Goal: Transaction & Acquisition: Obtain resource

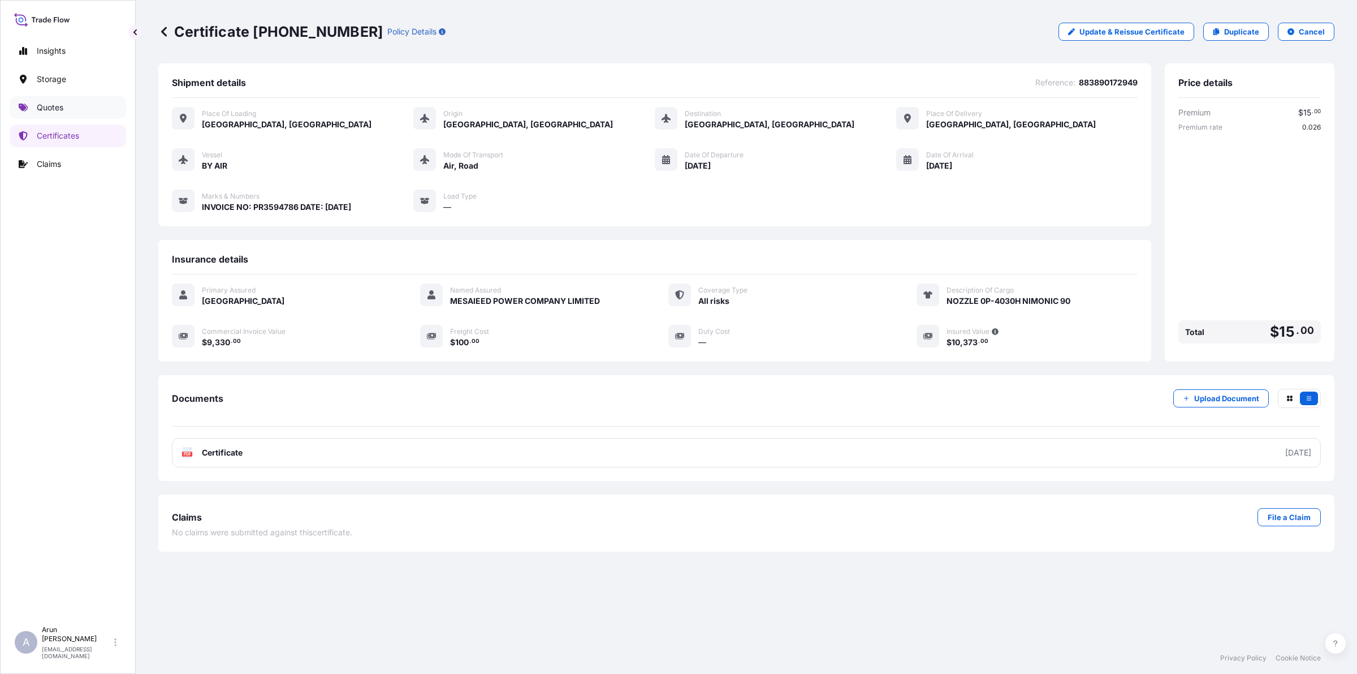
click at [55, 111] on p "Quotes" at bounding box center [50, 107] width 27 height 11
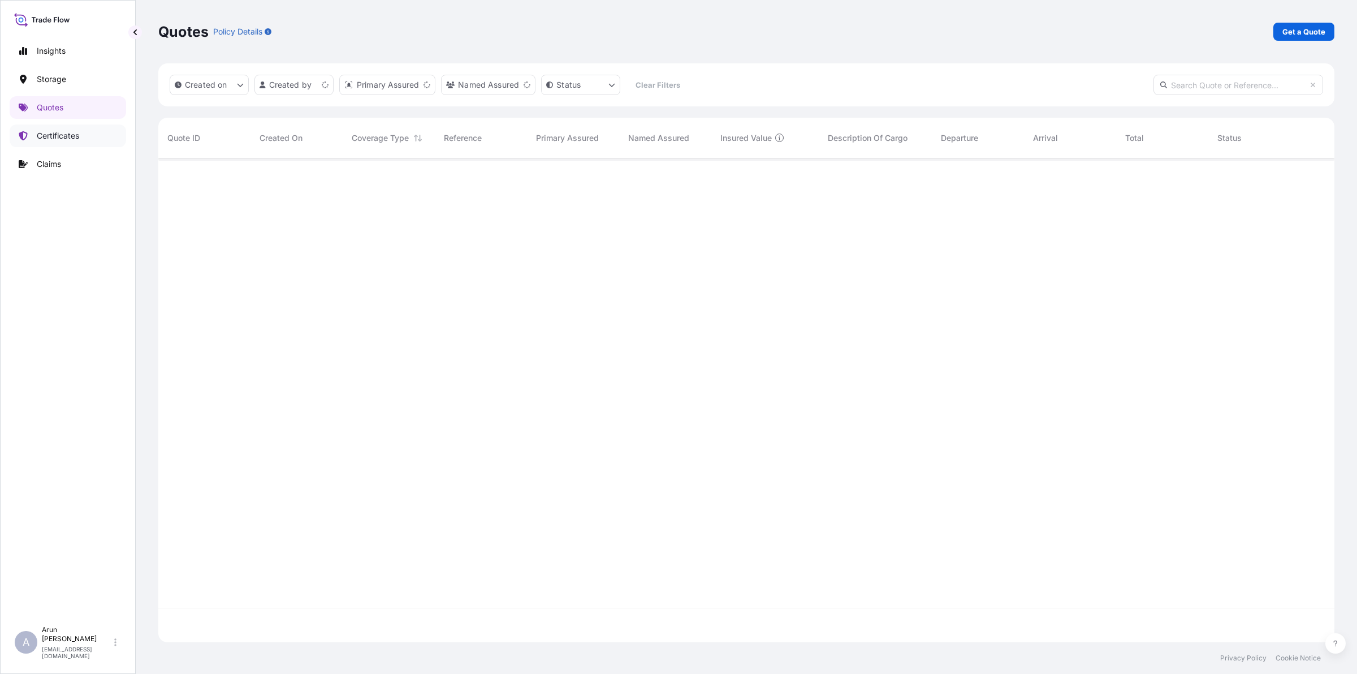
scroll to position [479, 1166]
click at [64, 136] on p "Certificates" at bounding box center [58, 135] width 42 height 11
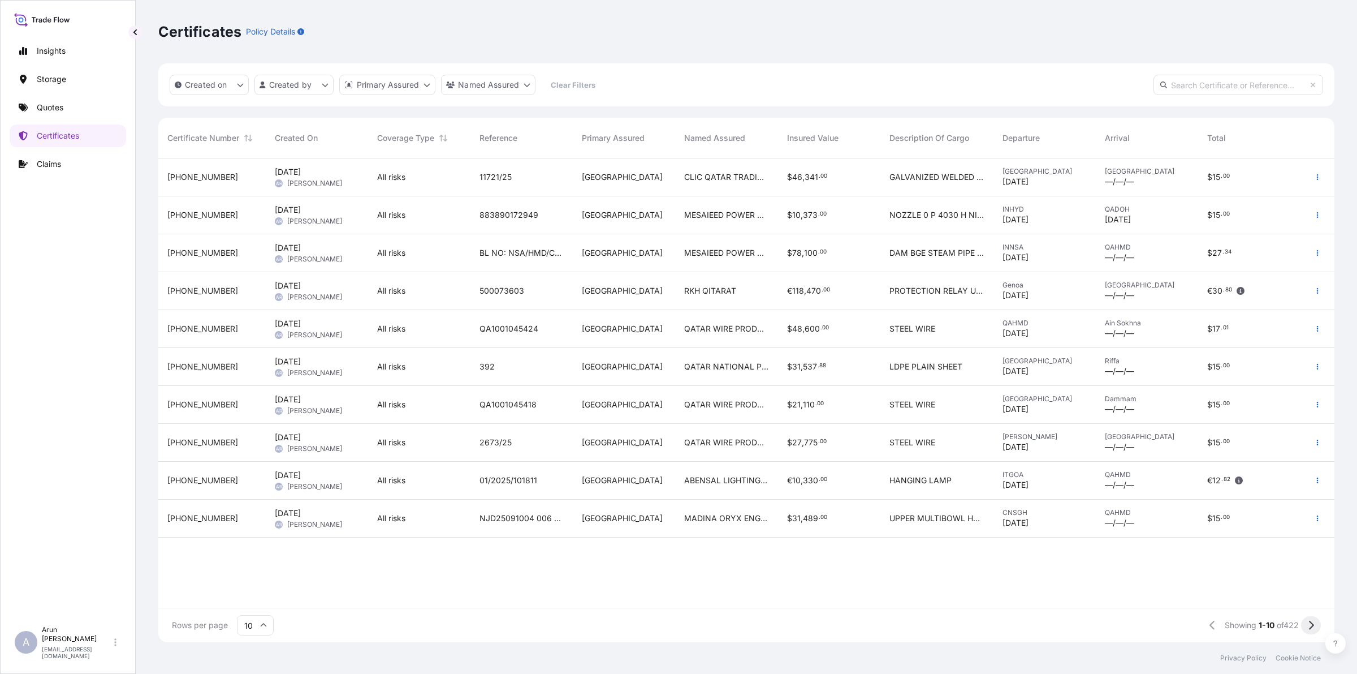
click at [1309, 619] on button at bounding box center [1311, 625] width 20 height 18
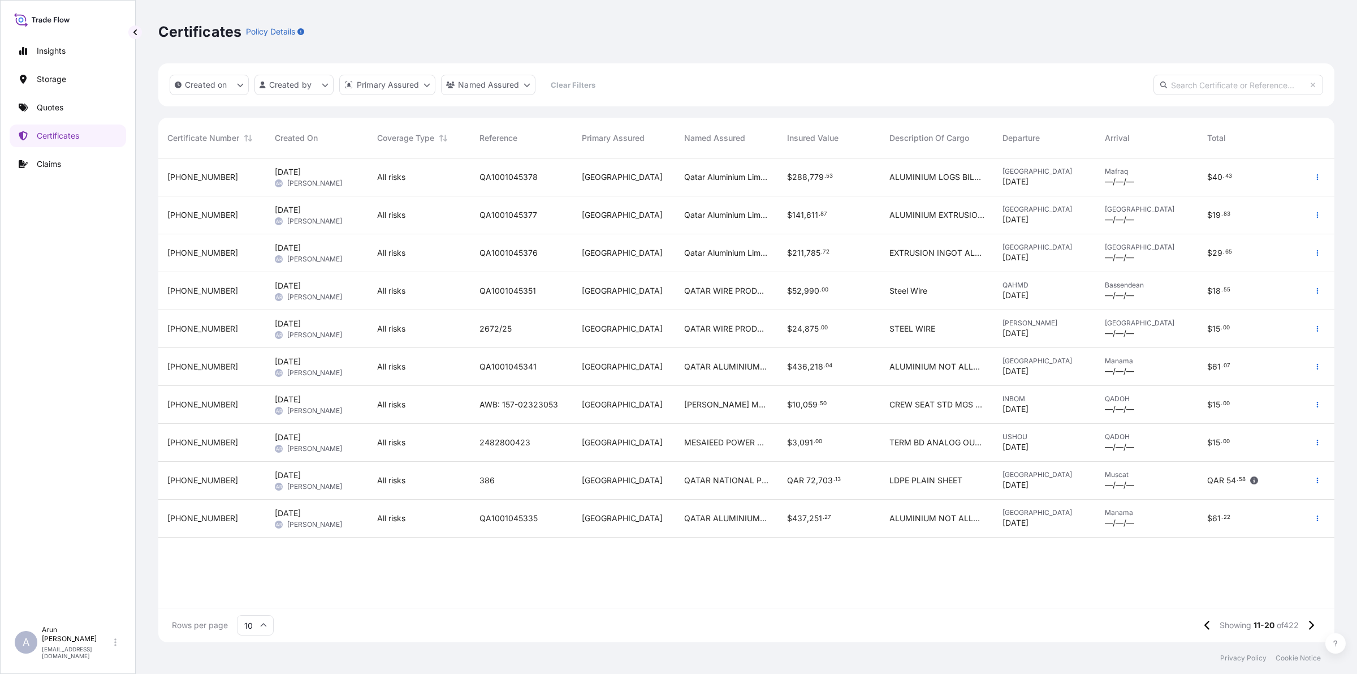
click at [749, 188] on div "Qatar Aluminium Limited Company" at bounding box center [726, 177] width 102 height 38
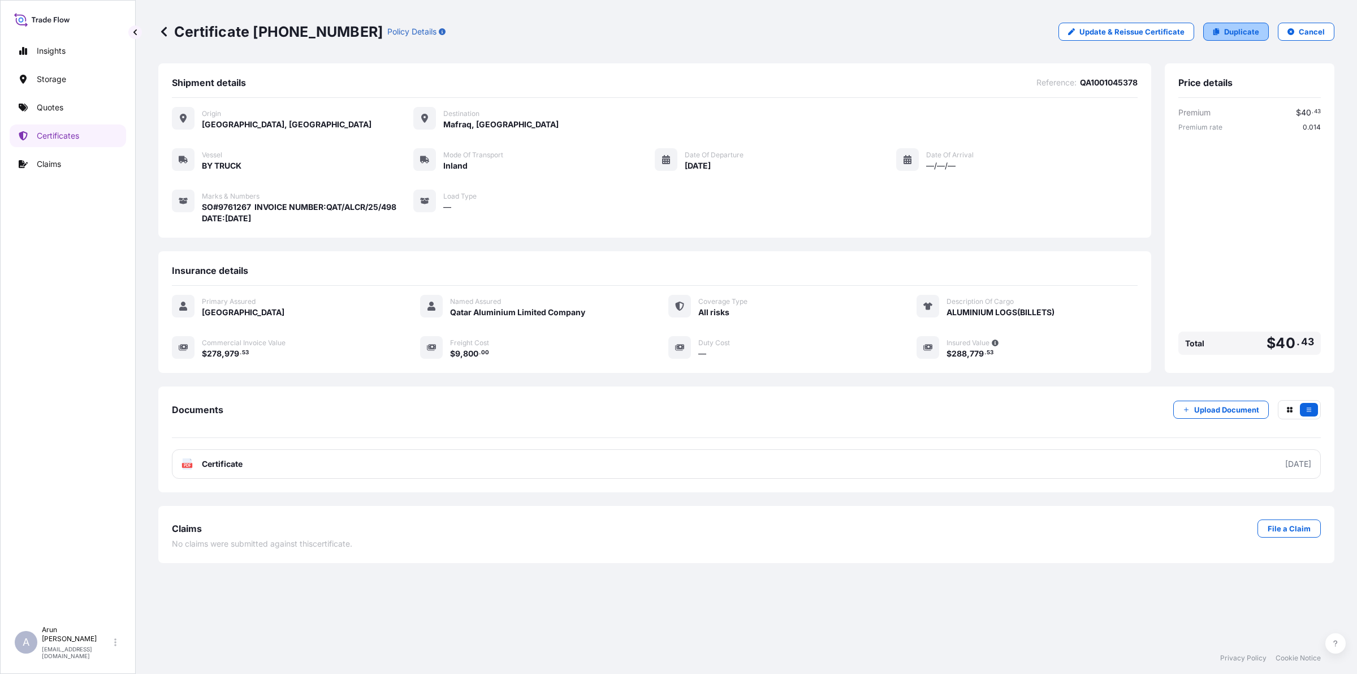
click at [1237, 29] on p "Duplicate" at bounding box center [1241, 31] width 35 height 11
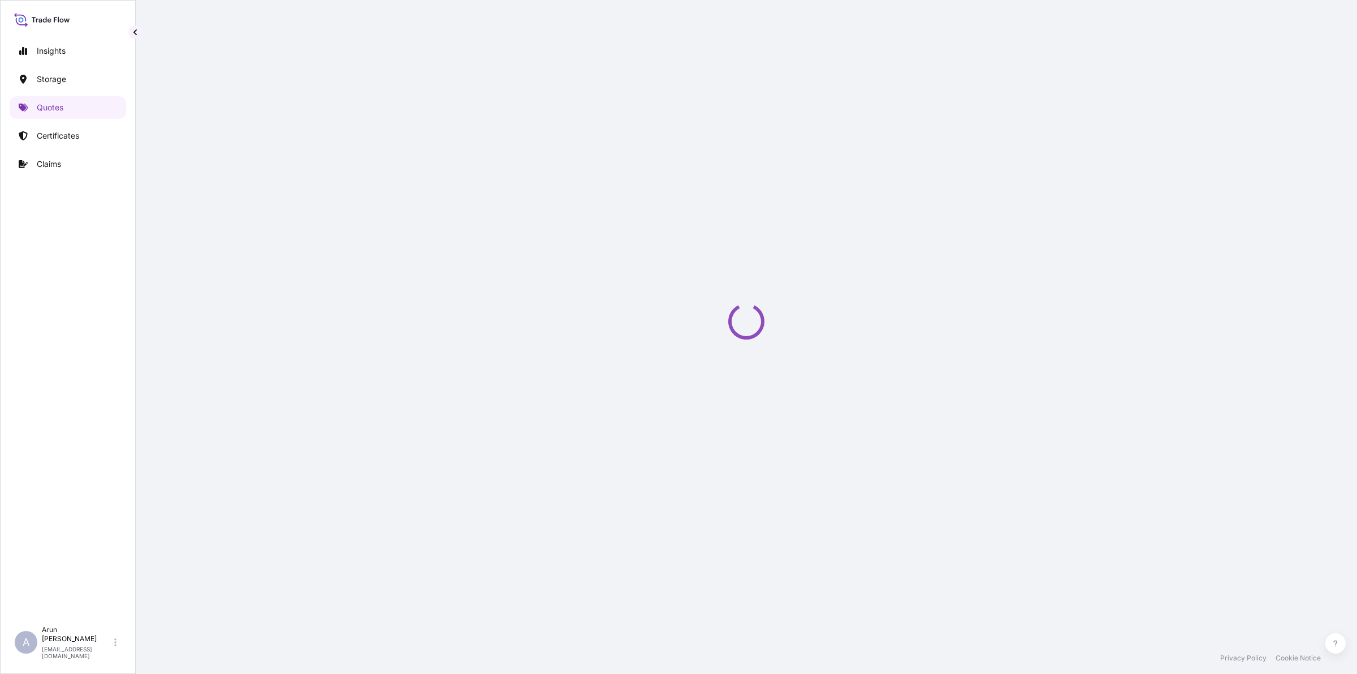
select select "Inland"
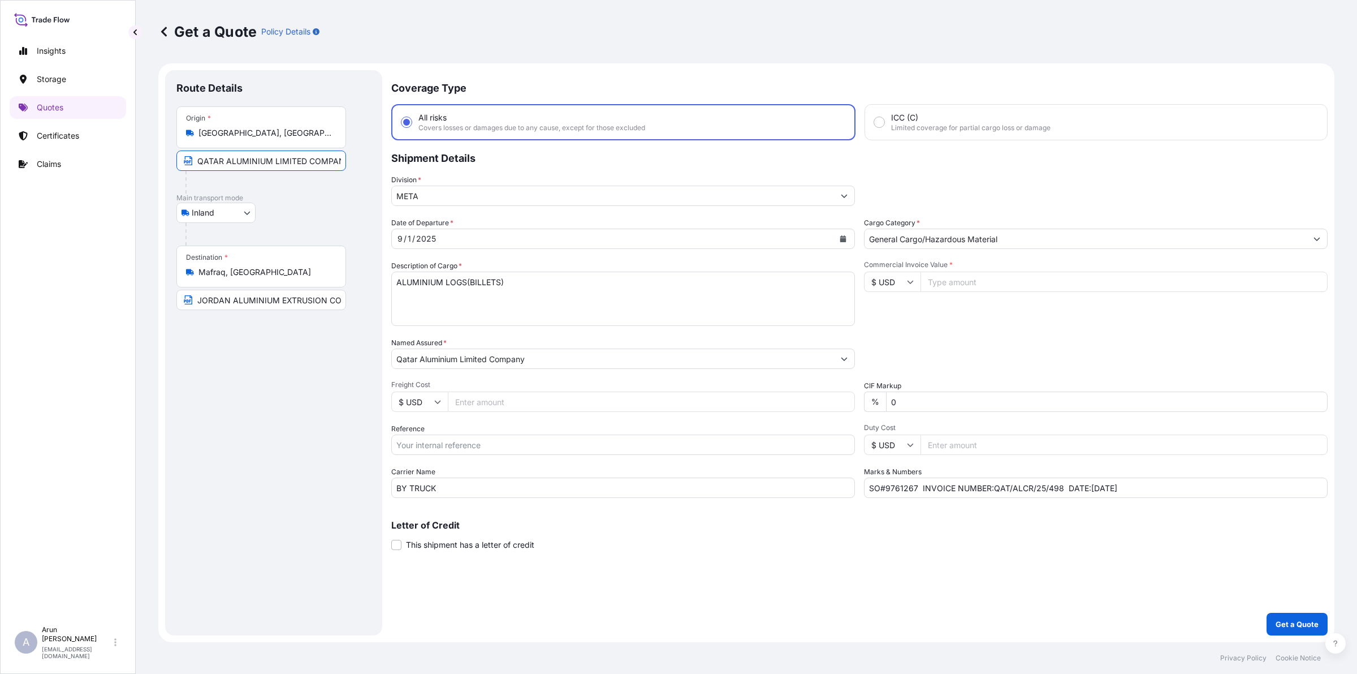
click at [324, 158] on input "QATAR ALUMINIUM LIMITED COMPANY" at bounding box center [261, 160] width 170 height 20
type input "QATAR ALUMINIUM LIMITED COMPANY,MESAIEED, [GEOGRAPHIC_DATA], [GEOGRAPHIC_DATA]."
drag, startPoint x: 235, startPoint y: 158, endPoint x: 304, endPoint y: 168, distance: 70.2
click at [241, 158] on input "QATAR ALUMINIUM LIMITED COMPANY,MESAIEED, [GEOGRAPHIC_DATA], [GEOGRAPHIC_DATA]." at bounding box center [261, 160] width 170 height 20
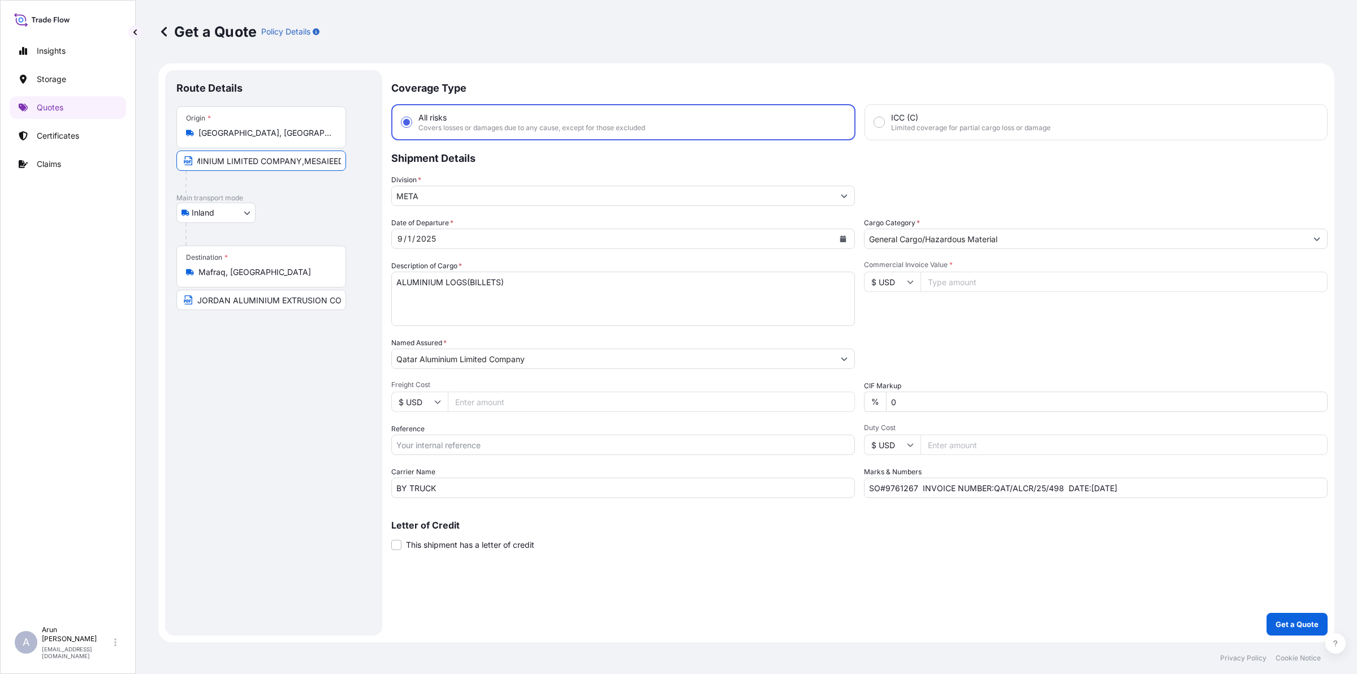
drag, startPoint x: 303, startPoint y: 166, endPoint x: 310, endPoint y: 167, distance: 7.0
click at [304, 166] on input "QATAR ALUMINIUM LIMITED COMPANY,MESAIEED, [GEOGRAPHIC_DATA], [GEOGRAPHIC_DATA]." at bounding box center [261, 160] width 170 height 20
click at [294, 290] on input "JORDAN ALUMINIUM EXTRUSION CO LLC" at bounding box center [261, 300] width 170 height 20
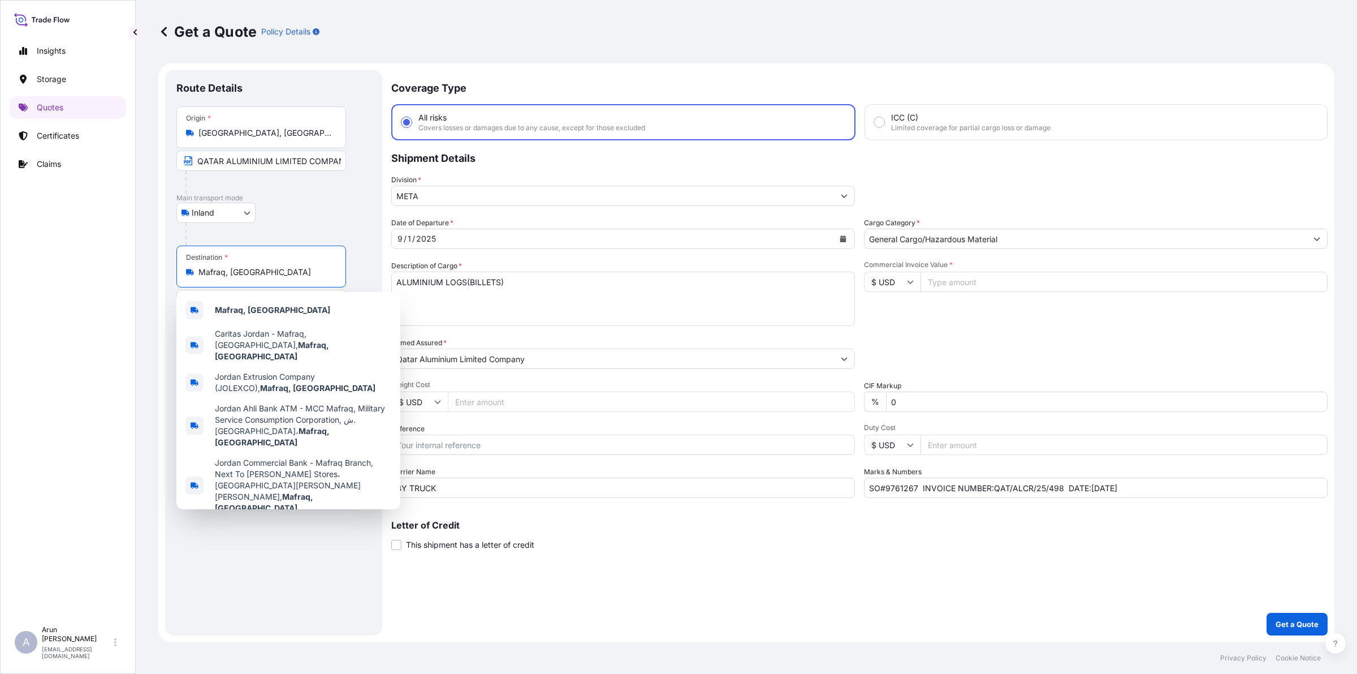
drag, startPoint x: 273, startPoint y: 269, endPoint x: 165, endPoint y: 284, distance: 109.0
click at [165, 284] on div "Route Details Place of loading Road / Inland Road / Inland Origin * [GEOGRAPHIC…" at bounding box center [273, 352] width 217 height 565
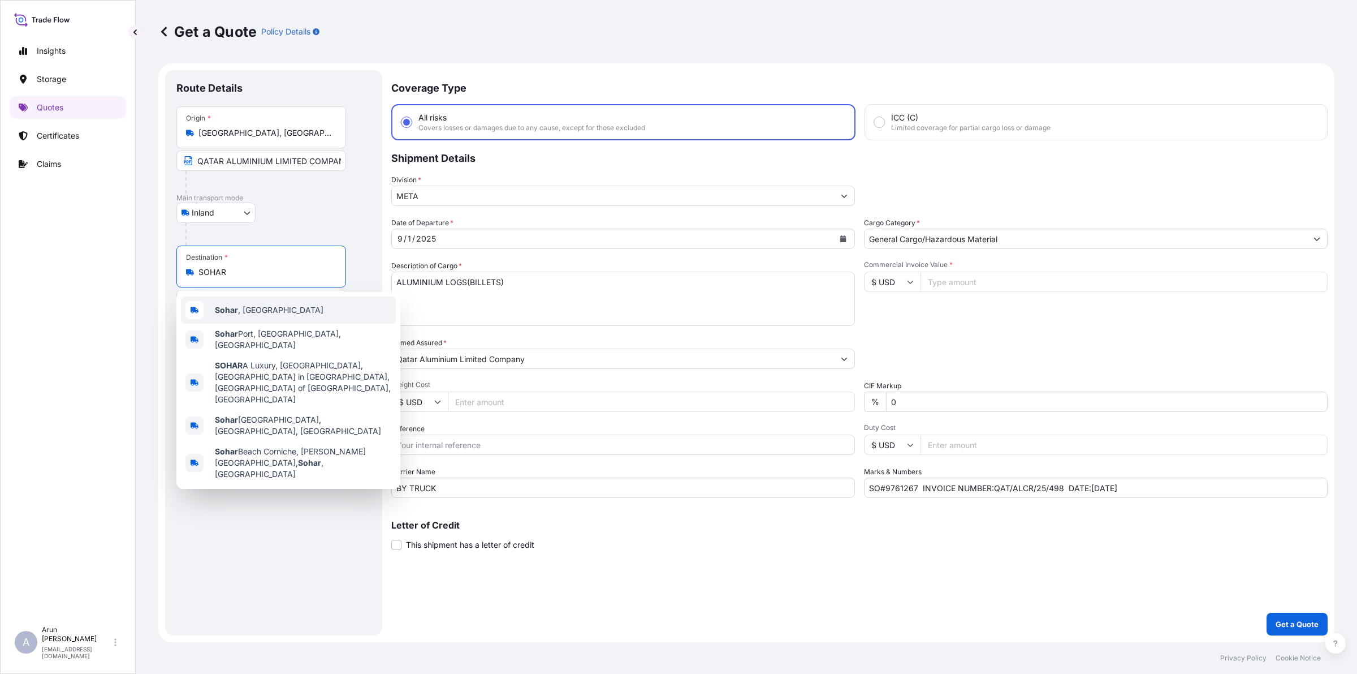
click at [232, 314] on b "Sohar" at bounding box center [226, 310] width 23 height 10
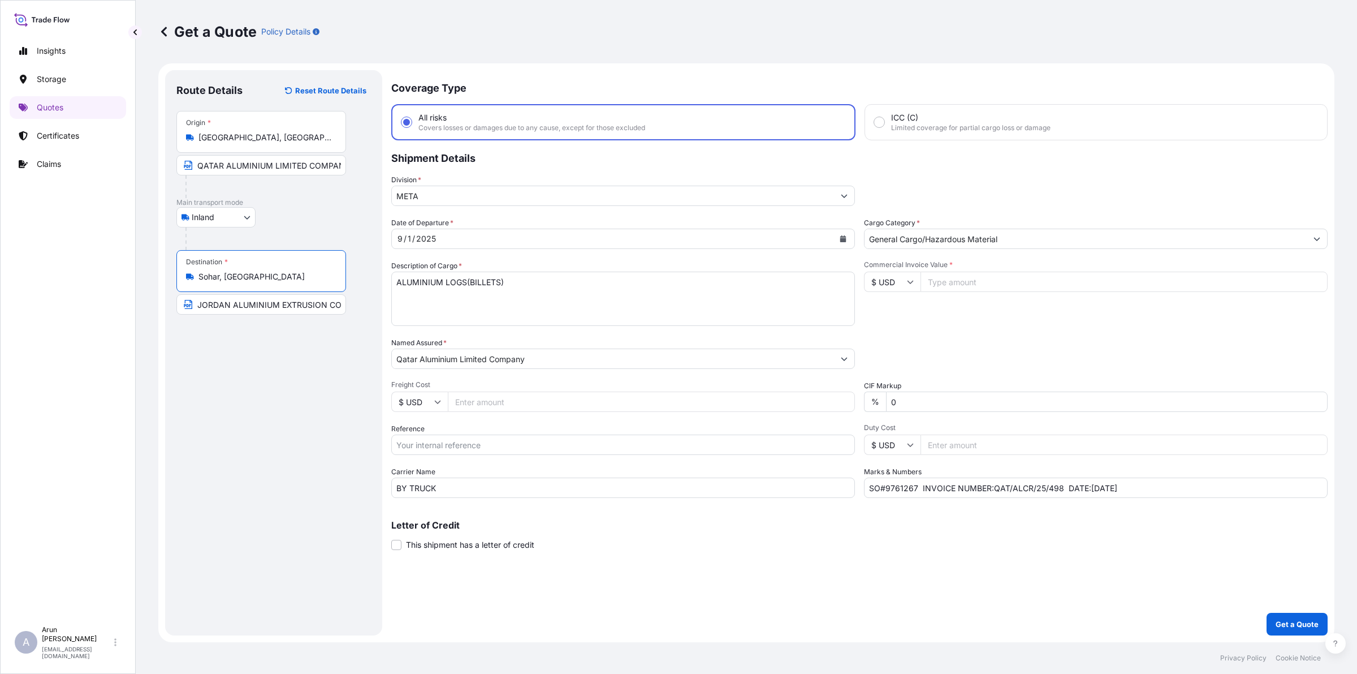
type input "Sohar, [GEOGRAPHIC_DATA]"
drag, startPoint x: 199, startPoint y: 304, endPoint x: 400, endPoint y: 310, distance: 201.4
click at [400, 310] on form "Route Details Reset Route Details Place of loading Road / Inland Road / Inland …" at bounding box center [746, 352] width 1176 height 579
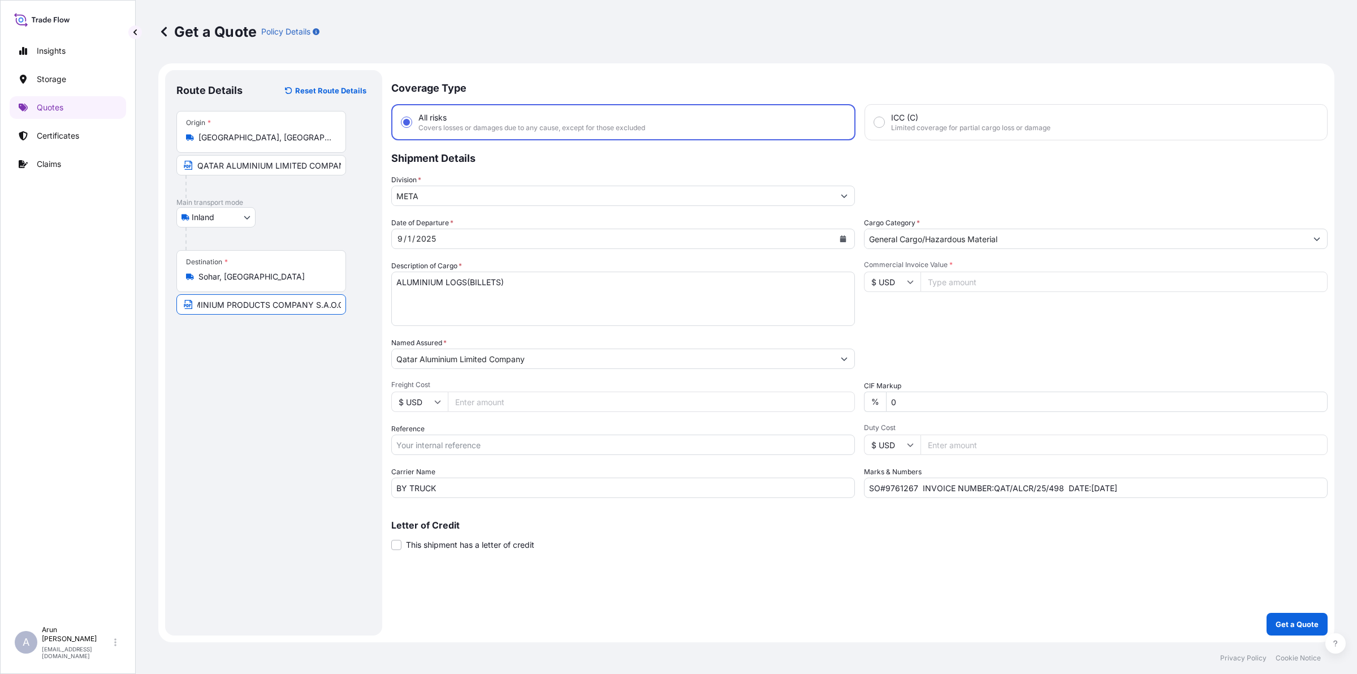
type input "NATIONAL ALUMINIUM PRODUCTS COMPANY S.A.O.G"
click at [566, 294] on textarea "ALUMINIUM LOGS(BILLETS)" at bounding box center [623, 298] width 464 height 54
drag, startPoint x: 508, startPoint y: 280, endPoint x: 411, endPoint y: 281, distance: 96.7
click at [359, 288] on form "Route Details Reset Route Details Place of loading Road / Inland Road / Inland …" at bounding box center [746, 352] width 1176 height 579
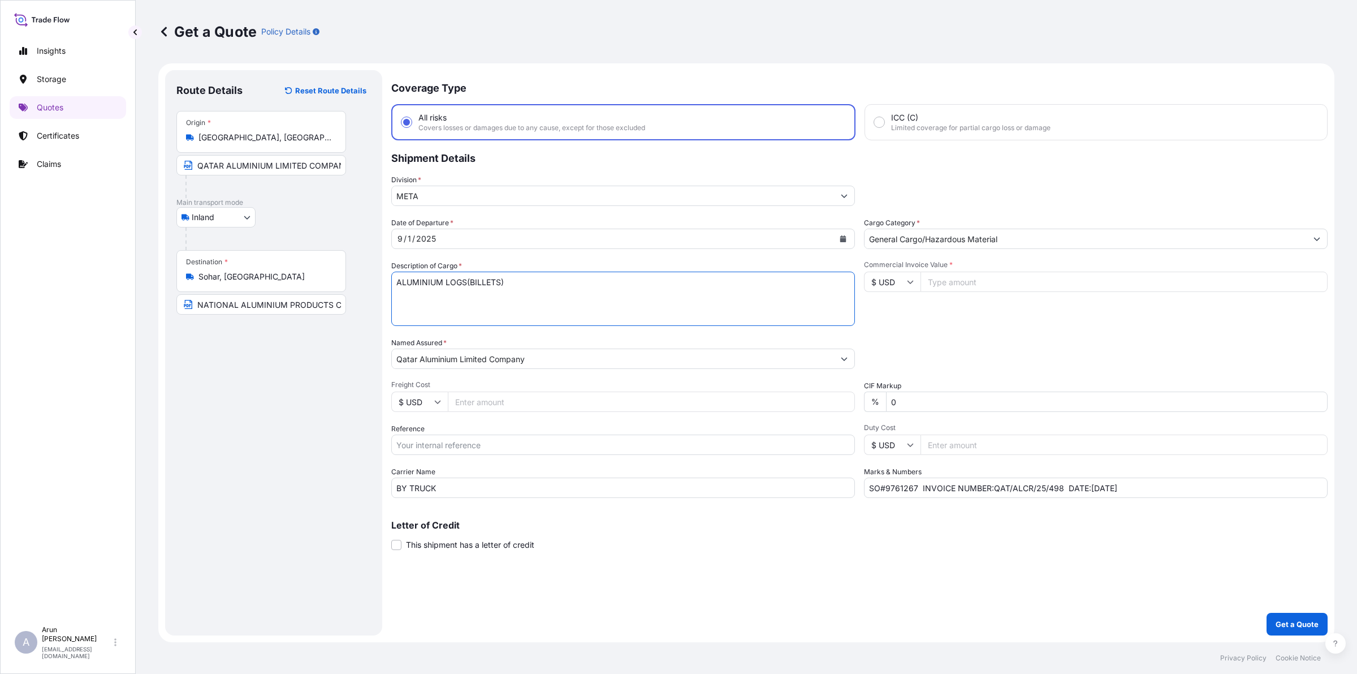
click at [569, 271] on textarea "ALUMINIUM LOGS(BILLETS)" at bounding box center [623, 298] width 464 height 54
click at [848, 235] on button "Calendar" at bounding box center [843, 239] width 18 height 18
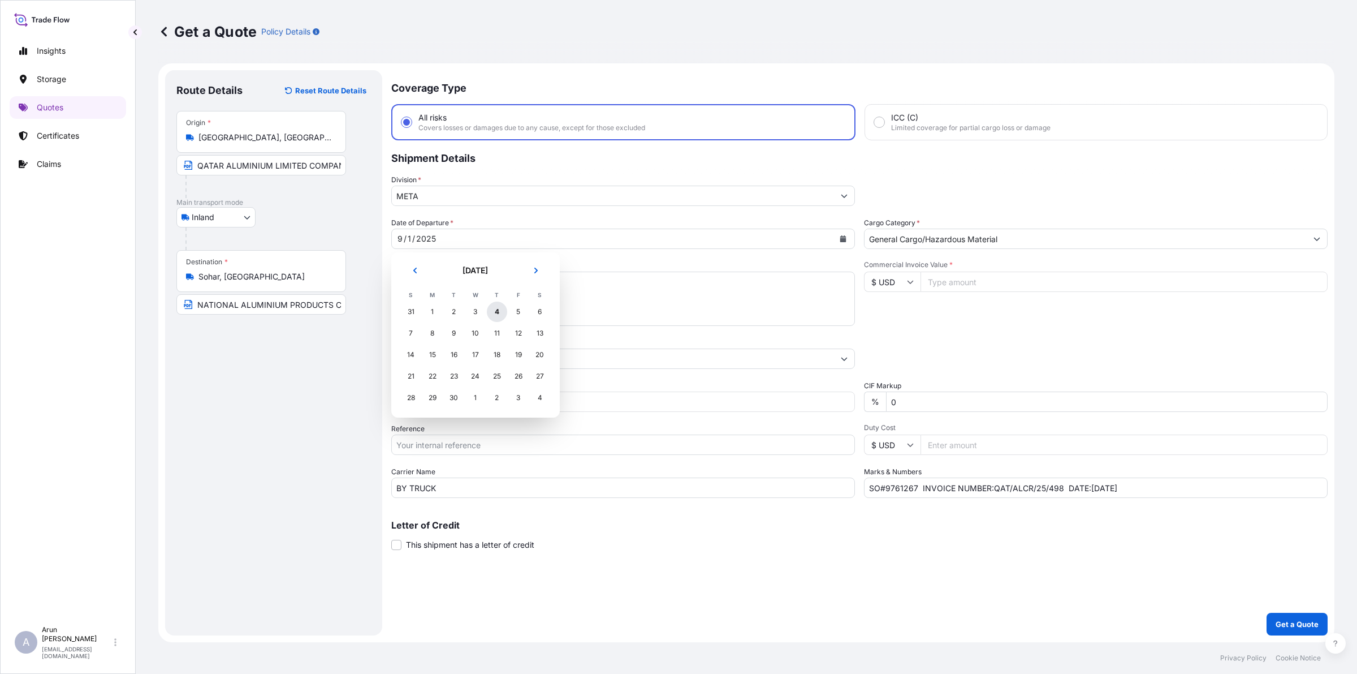
click at [494, 313] on div "4" at bounding box center [497, 311] width 20 height 20
click at [949, 287] on input "Commercial Invoice Value *" at bounding box center [1124, 281] width 407 height 20
click at [475, 402] on input "Freight Cost" at bounding box center [651, 401] width 407 height 20
type input "2360"
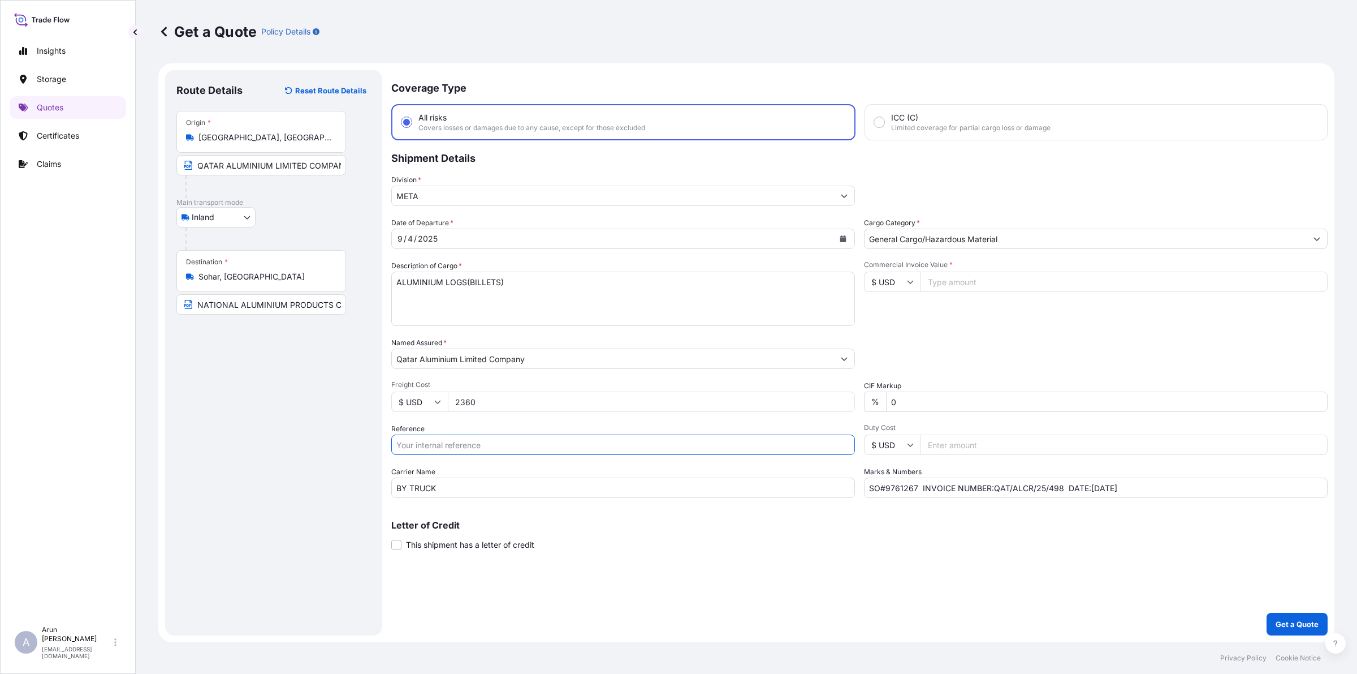
click at [451, 442] on input "Reference" at bounding box center [623, 444] width 464 height 20
type input "QA1001045469"
click at [238, 307] on input "NATIONAL ALUMINIUM PRODUCTS COMPANY S.A.O.G" at bounding box center [261, 304] width 170 height 20
click at [322, 311] on input "NATIONAL ALUMINIUM PRODUCTS COMPANY S.A.O.G, RUSYAL INDUSTRIAL,[GEOGRAPHIC_DATA]" at bounding box center [261, 304] width 170 height 20
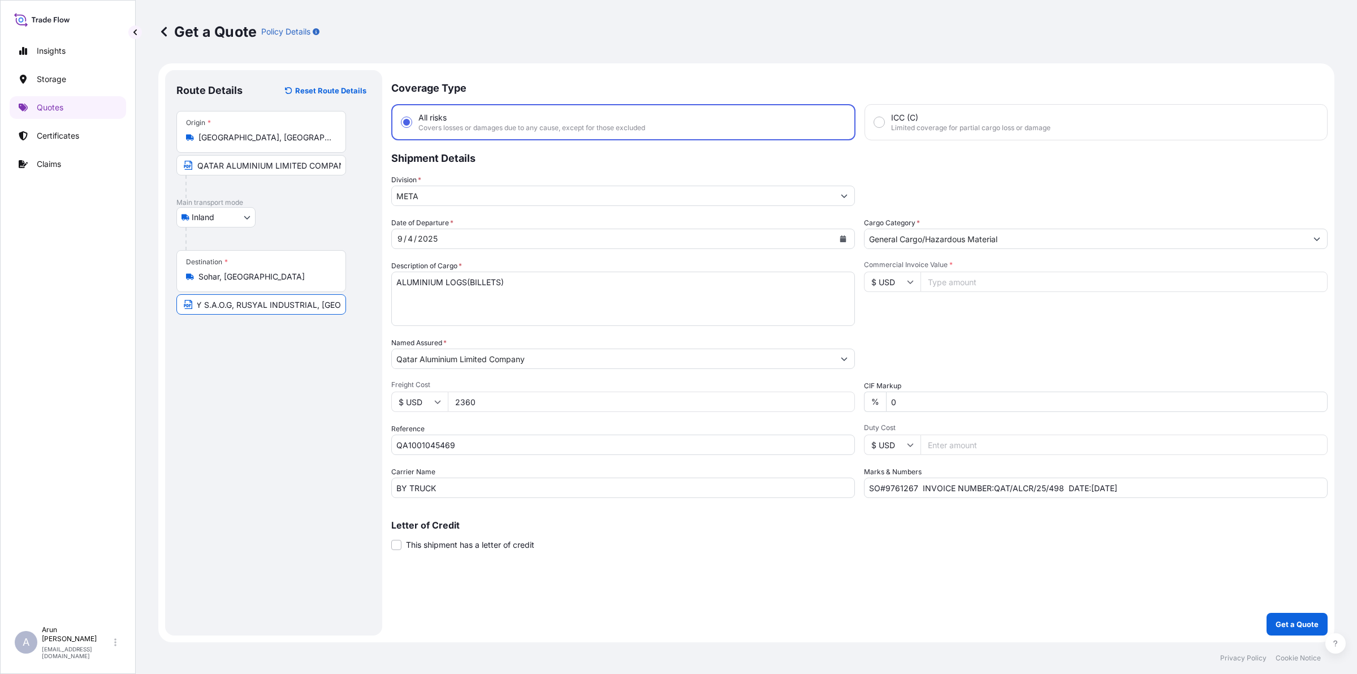
type input "NATIONAL ALUMINIUM PRODUCTS COMPANY S.A.O.G, RUSYAL INDUSTRIAL, [GEOGRAPHIC_DAT…"
click at [991, 283] on input "Commercial Invoice Value *" at bounding box center [1124, 281] width 407 height 20
type input "2"
type input "68338.11"
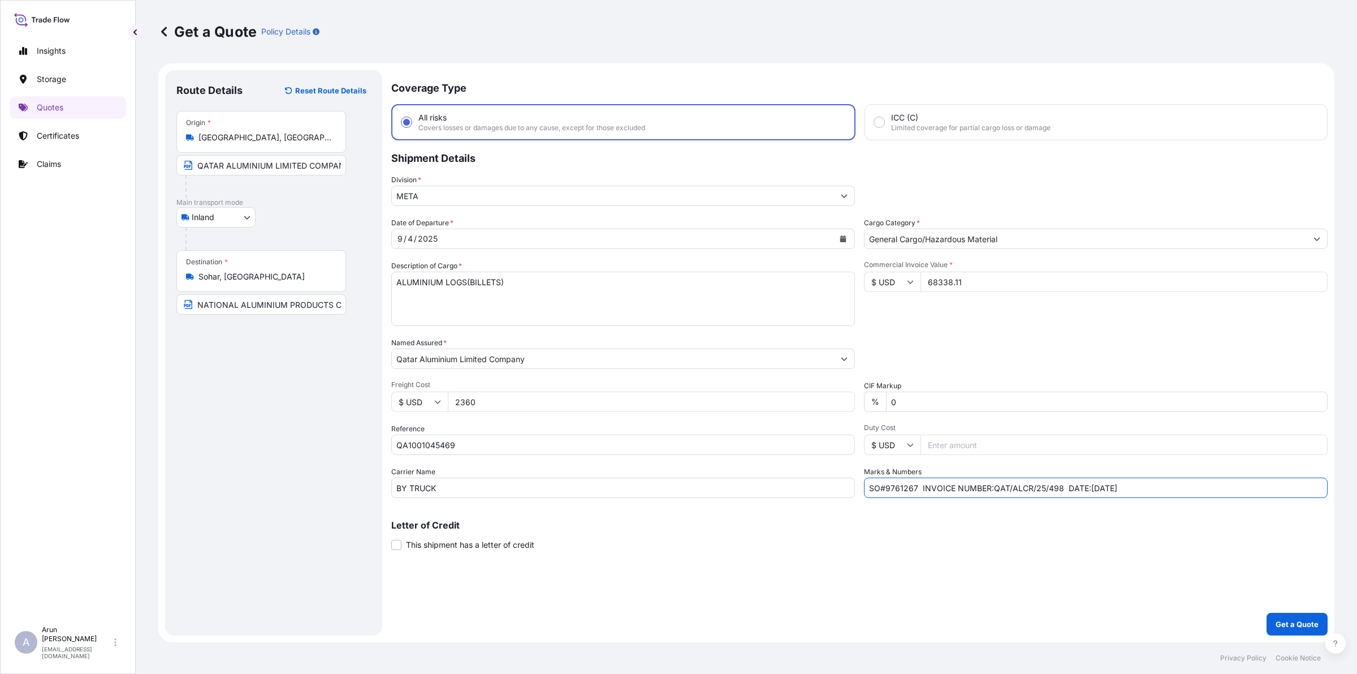
drag, startPoint x: 920, startPoint y: 487, endPoint x: 665, endPoint y: 520, distance: 256.7
click at [665, 520] on div "Coverage Type All risks Covers losses or damages due to any cause, except for t…" at bounding box center [859, 352] width 937 height 565
type input "INVOICE NUMBER:QAT/ALCR/25/498 DATE:[DATE]"
drag, startPoint x: 1103, startPoint y: 477, endPoint x: 590, endPoint y: 524, distance: 515.1
click at [590, 524] on div "Coverage Type All risks Covers losses or damages due to any cause, except for t…" at bounding box center [859, 352] width 937 height 565
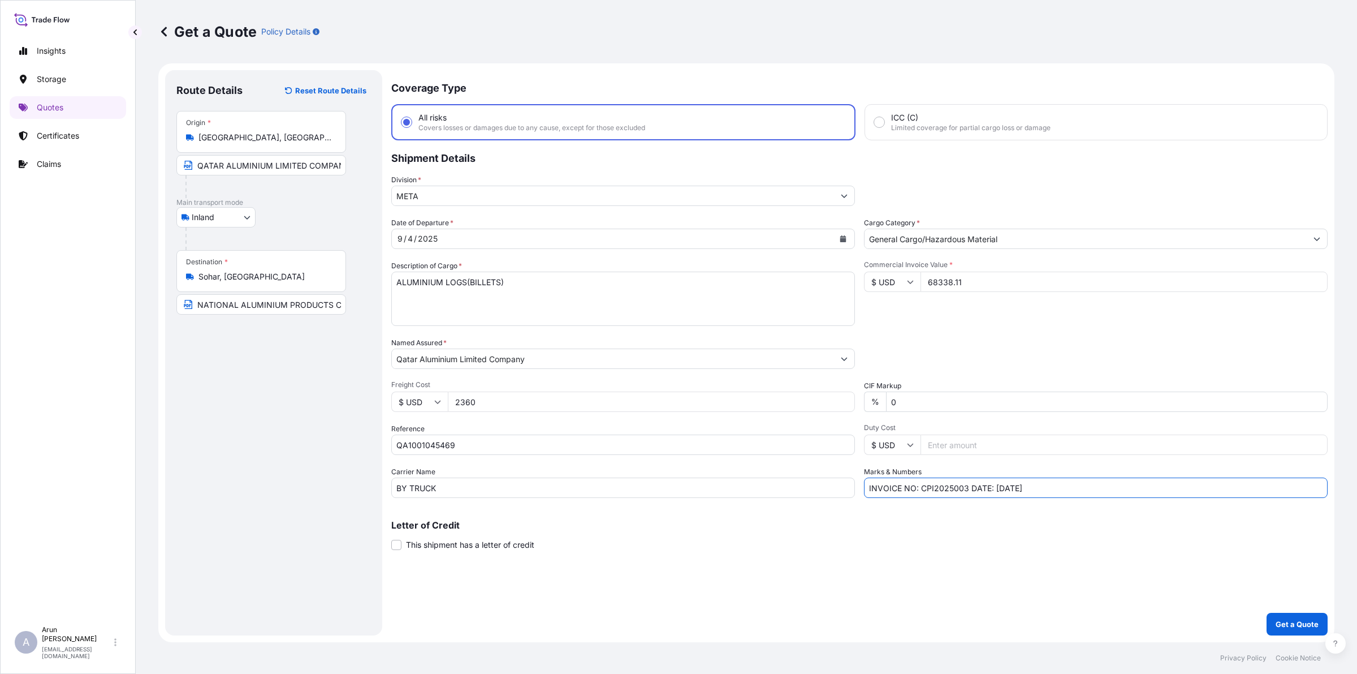
drag, startPoint x: 920, startPoint y: 488, endPoint x: 968, endPoint y: 489, distance: 48.1
click at [968, 489] on input "INVOICE NO: CPI2025003 DATE: [DATE]" at bounding box center [1096, 487] width 464 height 20
click at [1021, 488] on input "INVOICE NO: QAT/GCCR/25/517 DATE: [DATE]" at bounding box center [1096, 487] width 464 height 20
click at [1028, 273] on input "68338.11" at bounding box center [1124, 281] width 407 height 20
click at [990, 487] on input "INVOICE NO: QAT/GCCR/25/517 DATE: [DATE]" at bounding box center [1096, 487] width 464 height 20
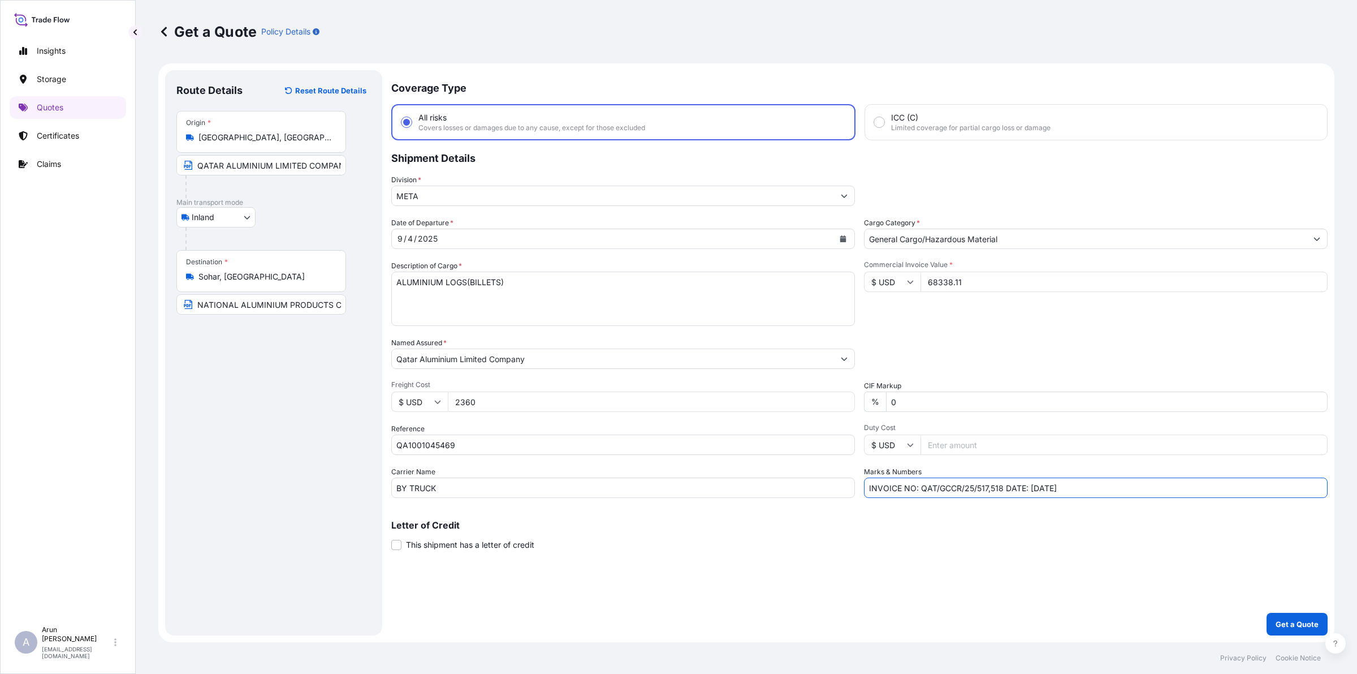
drag, startPoint x: 920, startPoint y: 485, endPoint x: 1014, endPoint y: 487, distance: 94.5
click at [987, 488] on input "INVOICE NO: QAT/GCCR/25/517,518 DATE: [DATE]" at bounding box center [1096, 487] width 464 height 20
click at [993, 491] on input "INVOICE NO: QAT/GCCR/25/517,518 DATE: [DATE]" at bounding box center [1096, 487] width 464 height 20
drag, startPoint x: 993, startPoint y: 484, endPoint x: 1002, endPoint y: 484, distance: 9.0
click at [1002, 484] on input "INVOICE NO: QAT/GCCR/25/517,518 DATE: [DATE]" at bounding box center [1096, 487] width 464 height 20
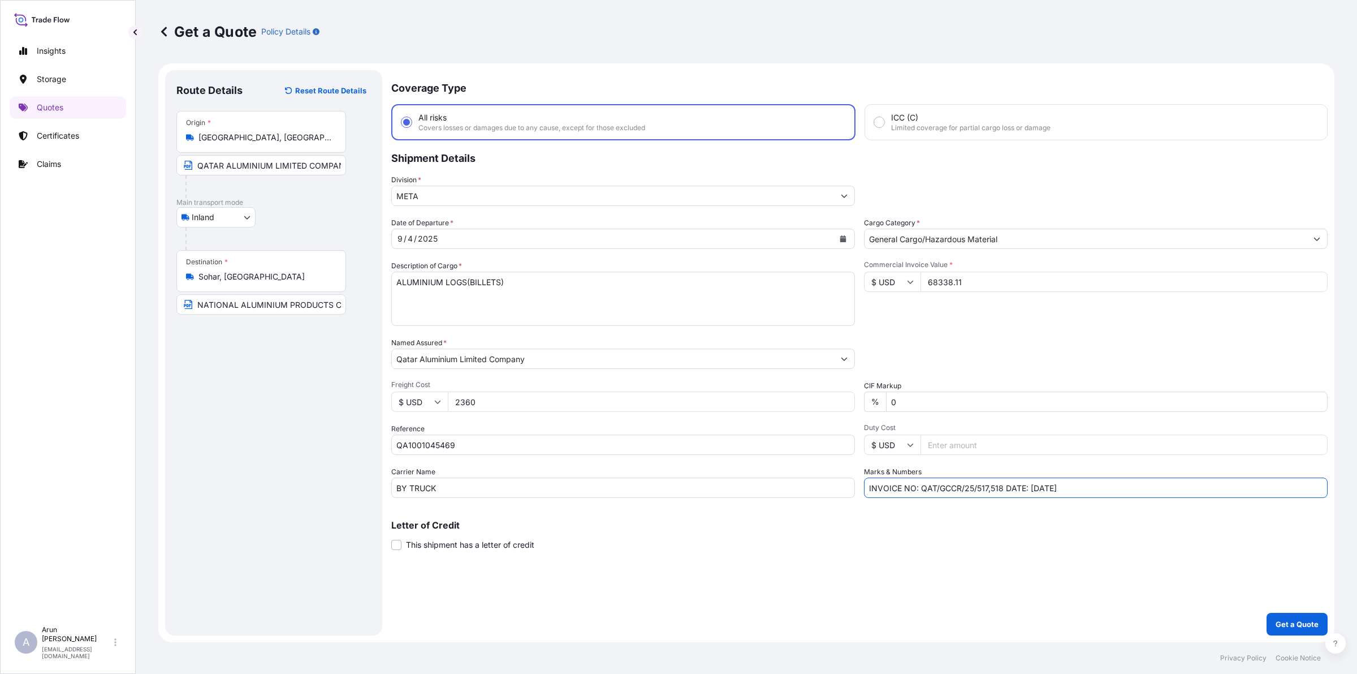
paste input "QAT/GCCR/25/517"
click at [990, 485] on input "INVOICE NO: QAT/GCCR/25/517,QAT/GCCR/25/518 DATE: [DATE]" at bounding box center [1096, 487] width 464 height 20
click at [1152, 481] on input "INVOICE NO: QAT/GCCR/25/517, QAT/GCCR/25/518 DATE: [DATE]" at bounding box center [1096, 487] width 464 height 20
type input "INVOICE NO: QAT/GCCR/25/517, QAT/GCCR/25/518 DATE: [DATE]"
drag, startPoint x: 969, startPoint y: 284, endPoint x: 864, endPoint y: 273, distance: 105.2
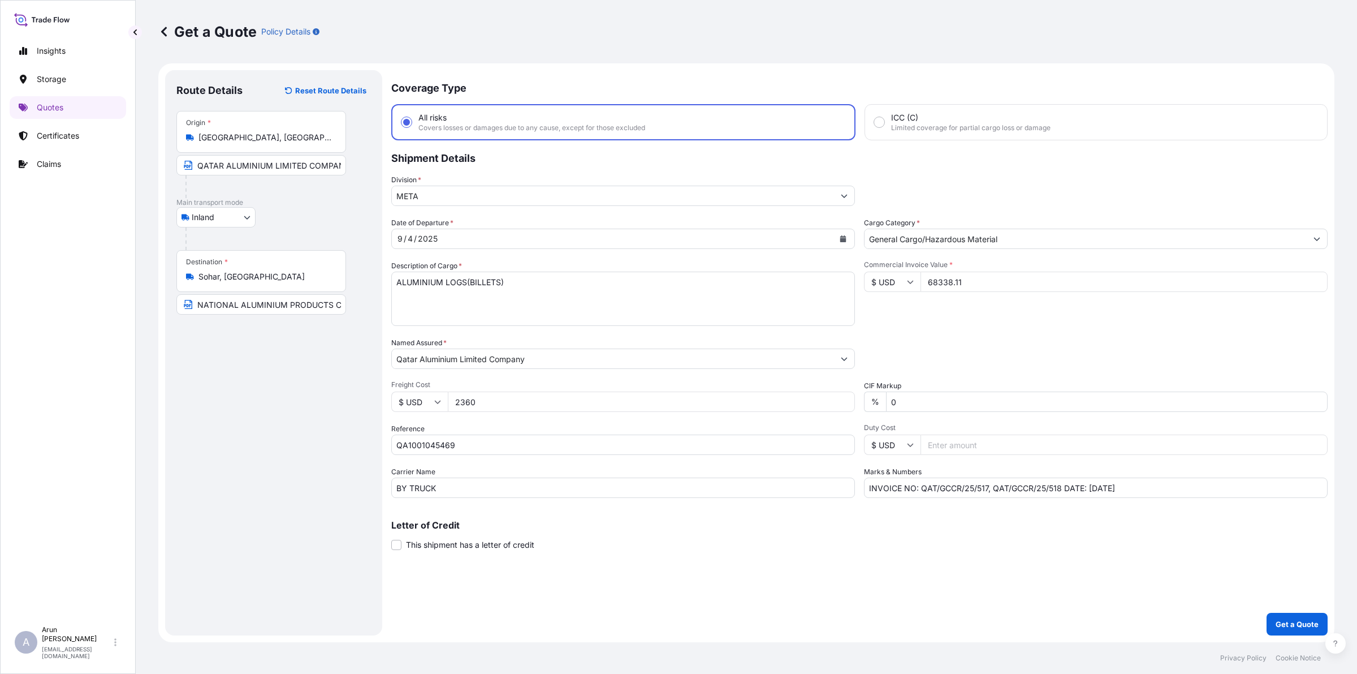
click at [864, 273] on div "$ USD 68338.11" at bounding box center [1096, 281] width 464 height 20
type input "136877.68"
click at [1305, 627] on p "Get a Quote" at bounding box center [1297, 623] width 43 height 11
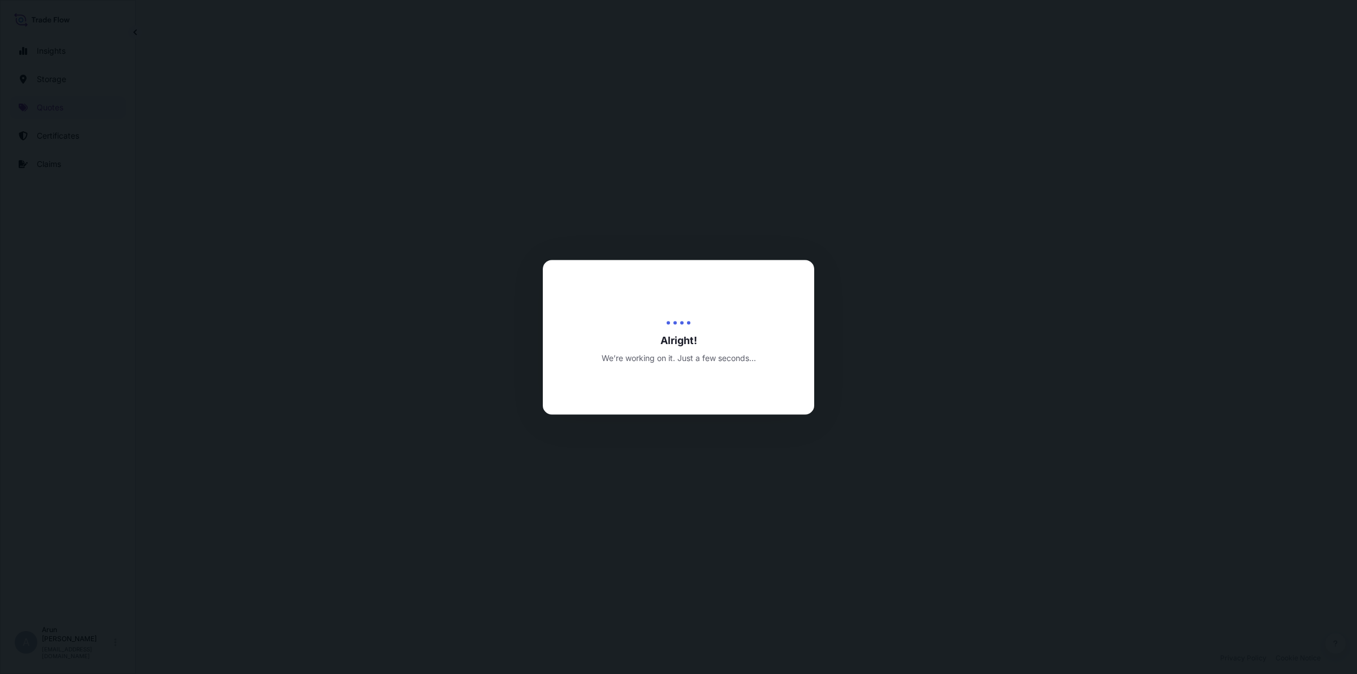
select select "Inland"
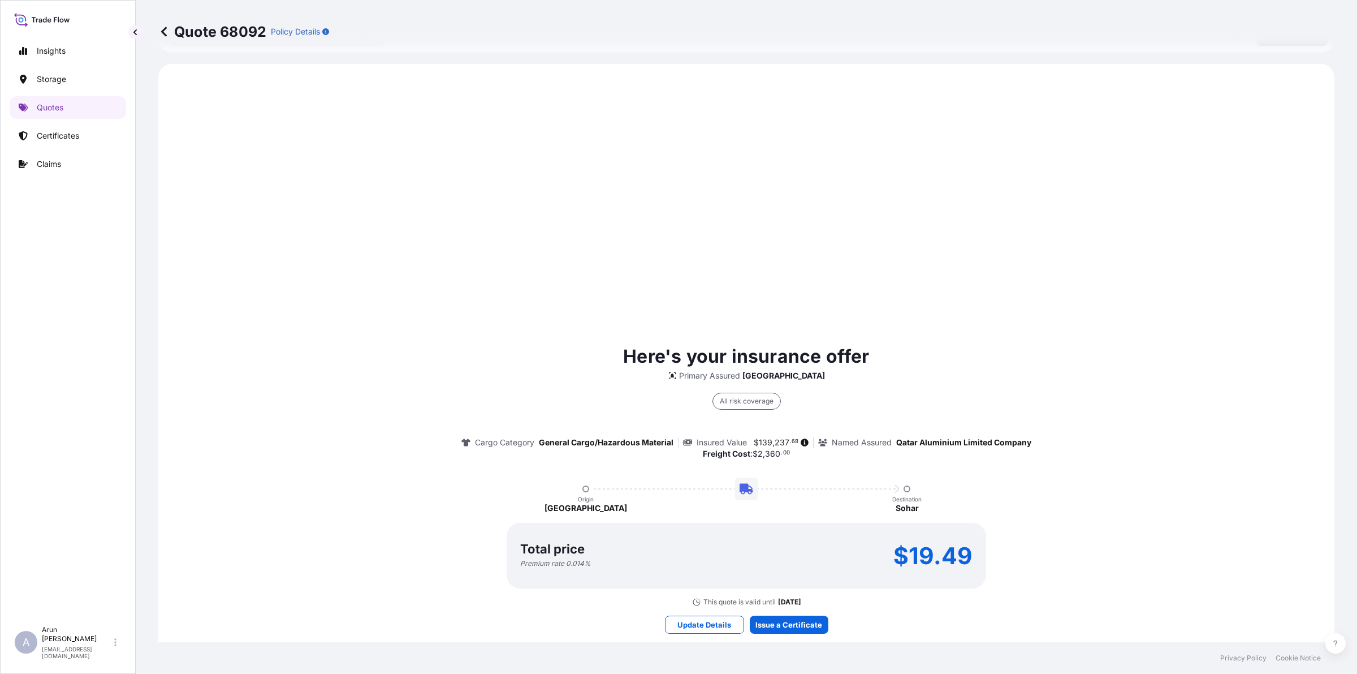
scroll to position [542, 0]
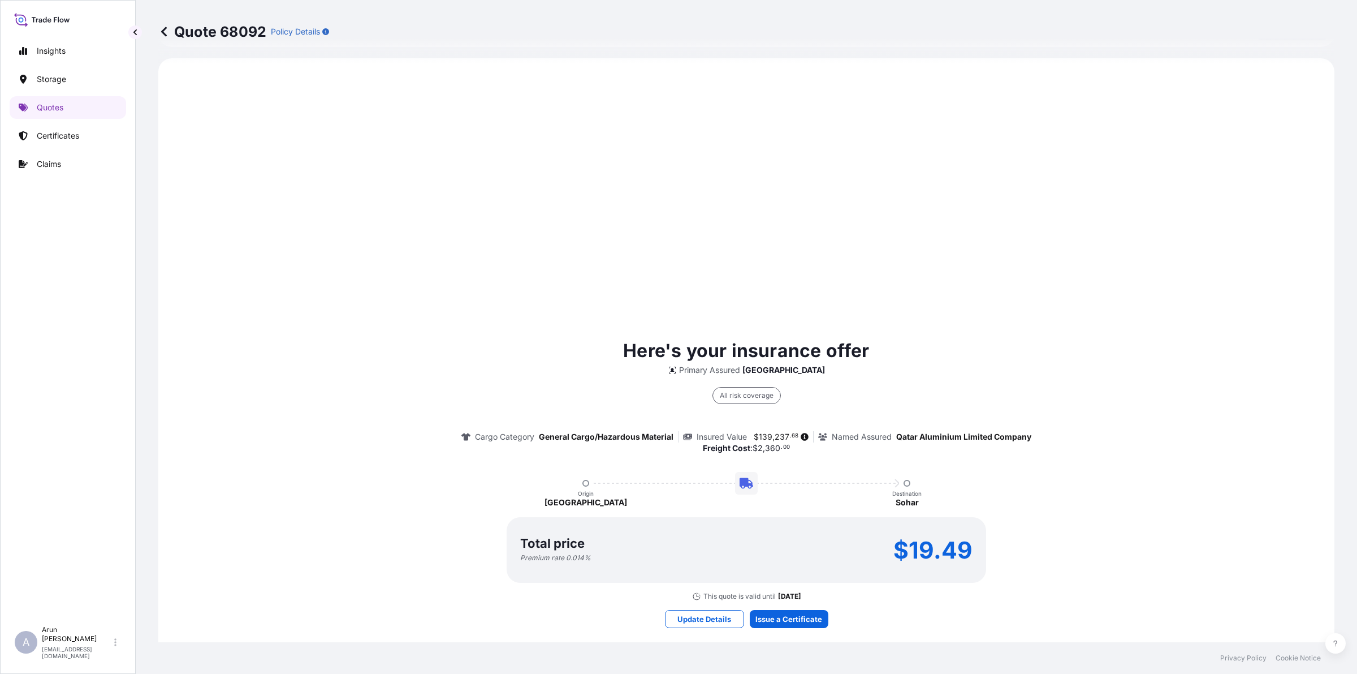
click at [485, 431] on p "Cargo Category" at bounding box center [504, 436] width 59 height 11
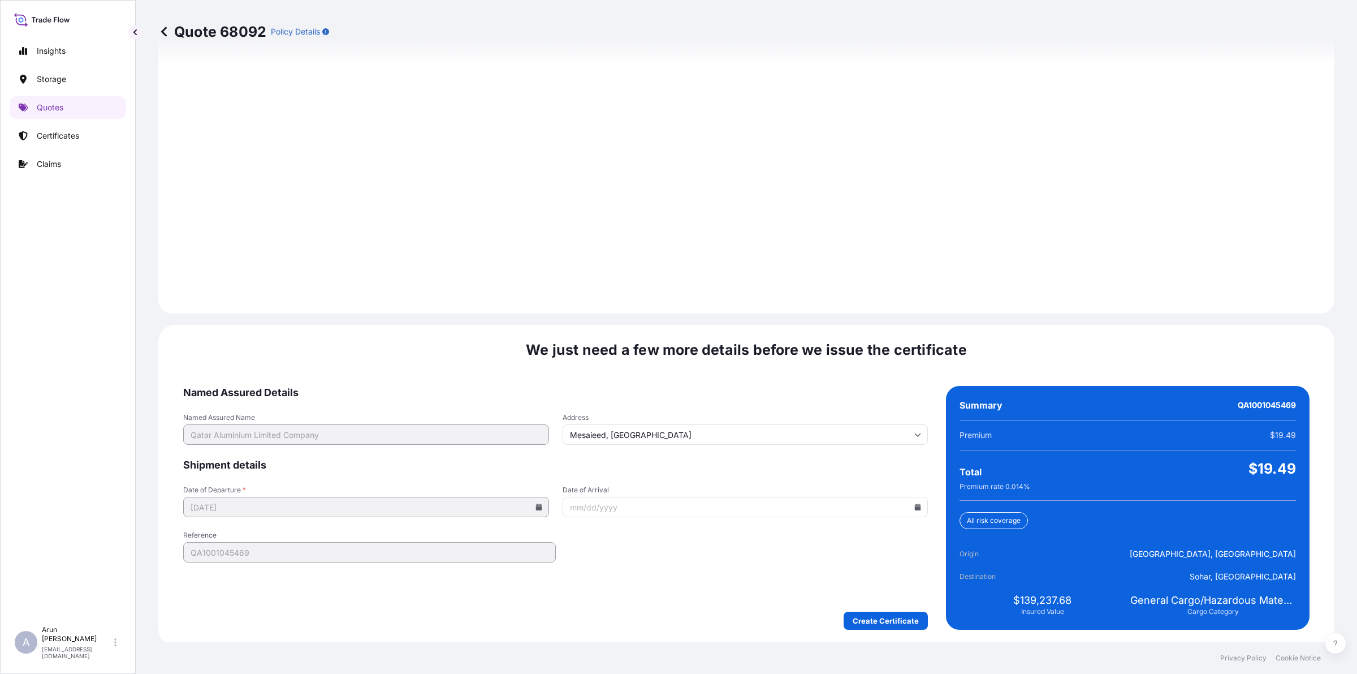
scroll to position [1468, 0]
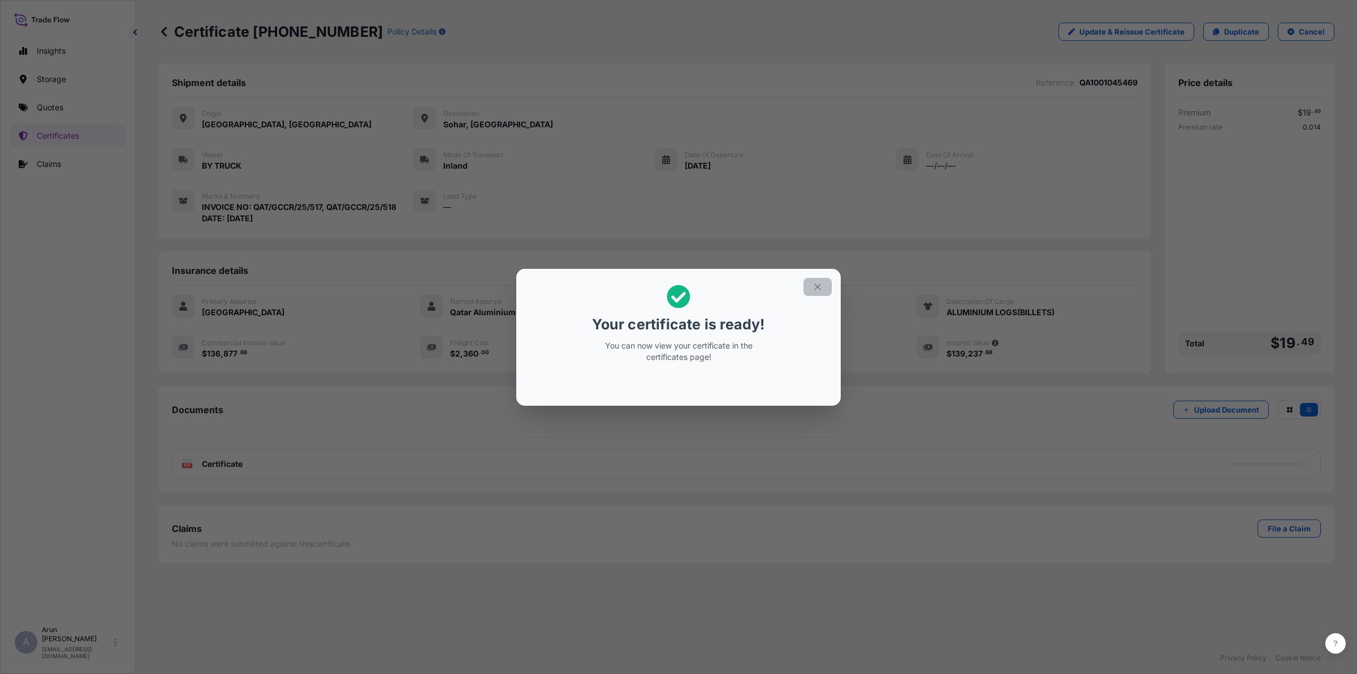
click at [813, 286] on icon "button" at bounding box center [818, 287] width 10 height 10
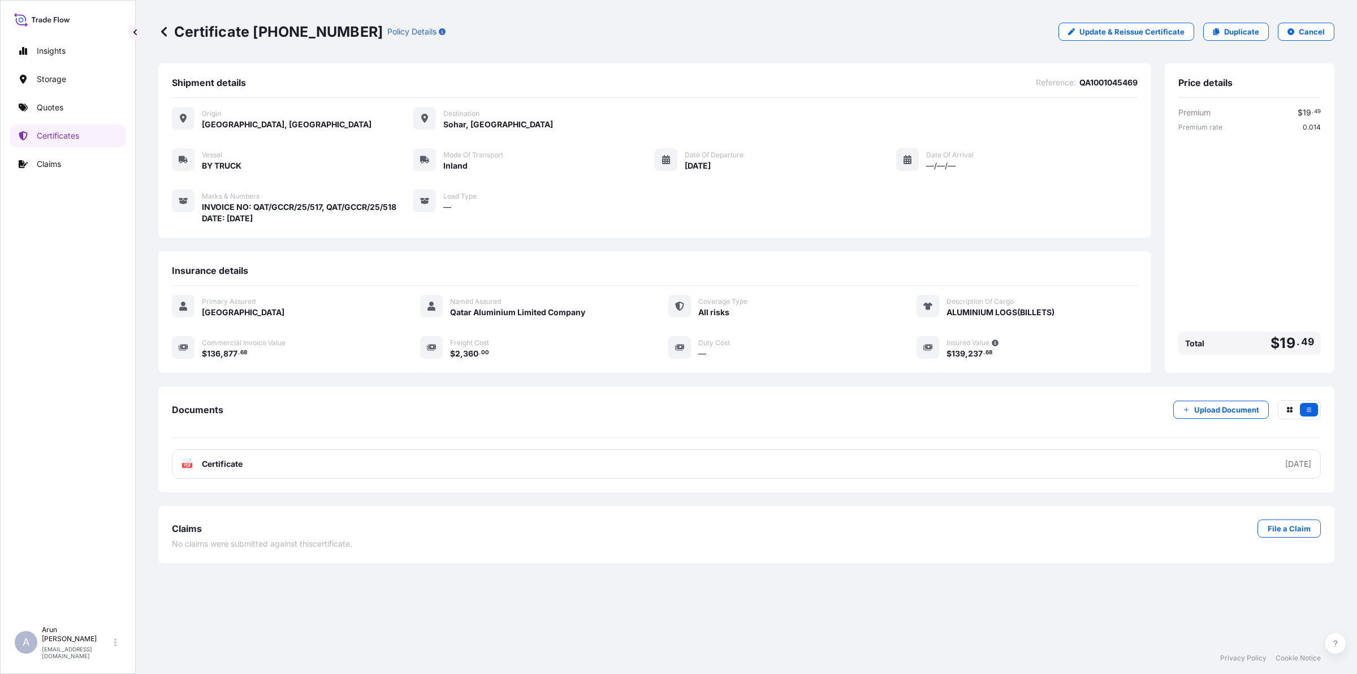
click at [269, 457] on link "PDF Certificate [DATE]" at bounding box center [746, 463] width 1149 height 29
